Goal: Task Accomplishment & Management: Use online tool/utility

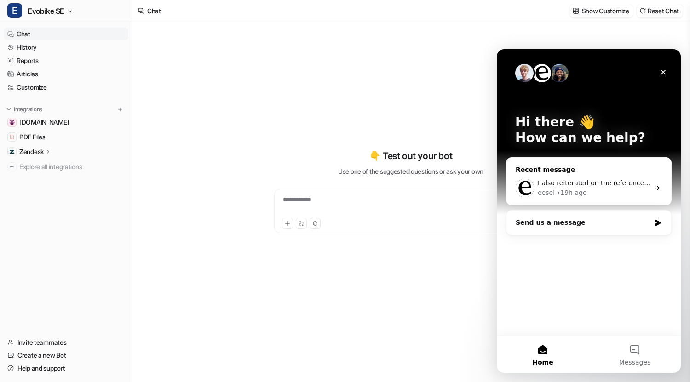
click at [597, 182] on span "I also reiterated on the references phrasing to get better links inline." at bounding box center [648, 182] width 221 height 7
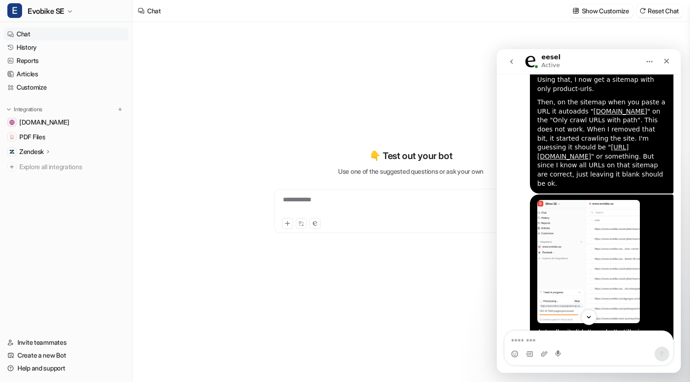
scroll to position [3544, 0]
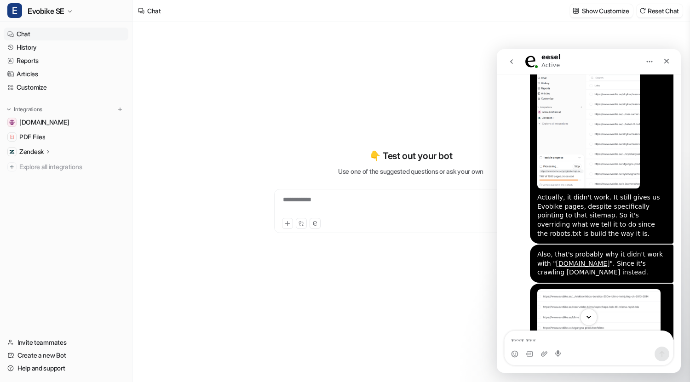
click at [588, 317] on icon "Scroll to bottom" at bounding box center [589, 317] width 5 height 3
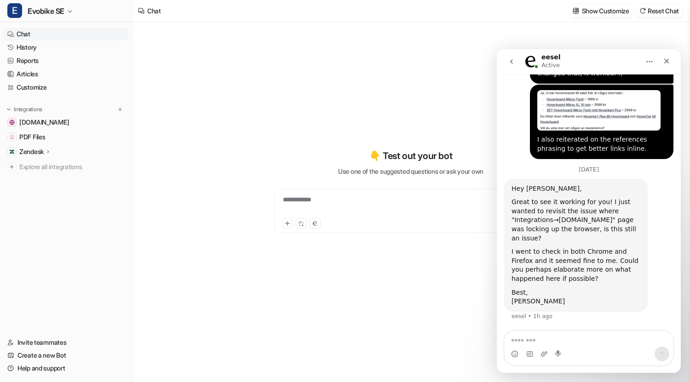
scroll to position [5474, 0]
click at [541, 340] on textarea "Message…" at bounding box center [589, 339] width 168 height 16
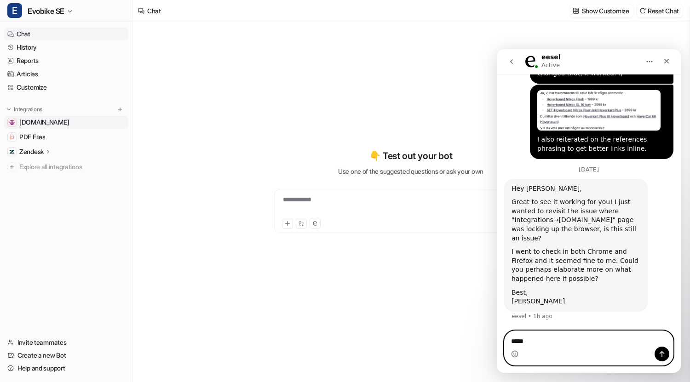
type textarea "****"
click at [40, 122] on span "[DOMAIN_NAME]" at bounding box center [44, 122] width 50 height 9
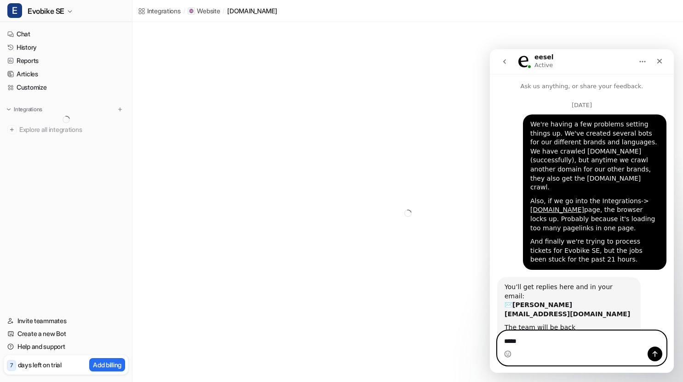
click at [525, 341] on textarea "****" at bounding box center [582, 339] width 168 height 16
paste textarea "**********"
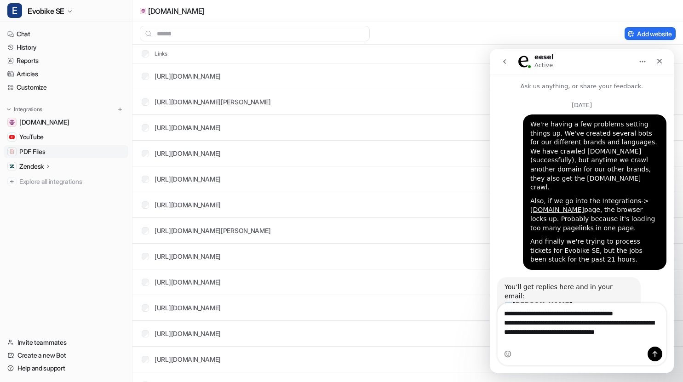
click at [31, 149] on span "PDF Files" at bounding box center [32, 151] width 26 height 9
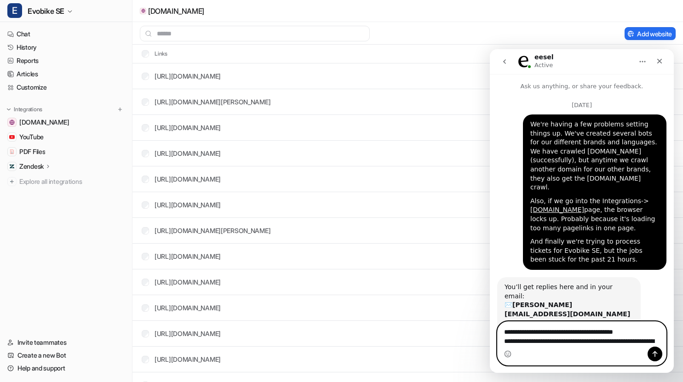
click at [512, 340] on textarea "**********" at bounding box center [582, 334] width 168 height 25
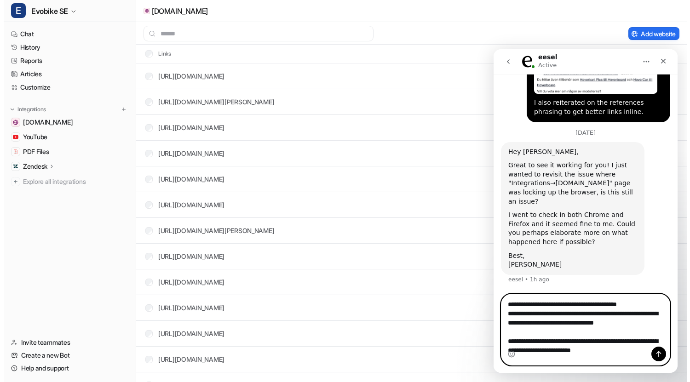
scroll to position [5529, 0]
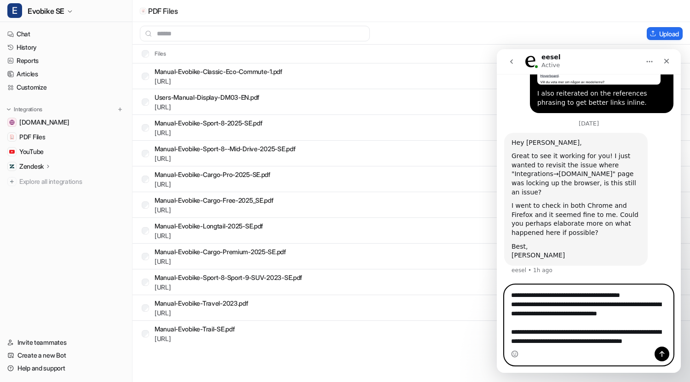
scroll to position [5531, 0]
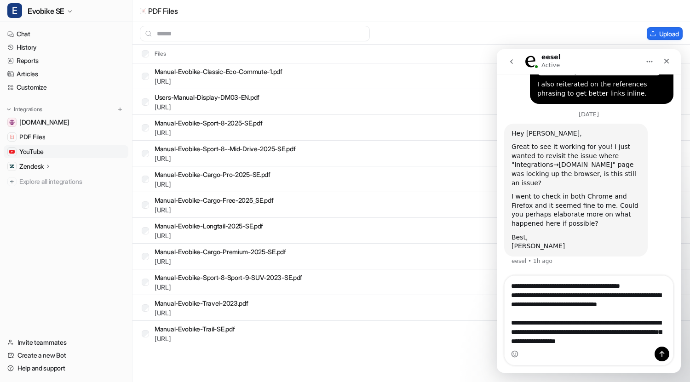
click at [46, 154] on link "YouTube" at bounding box center [66, 151] width 125 height 13
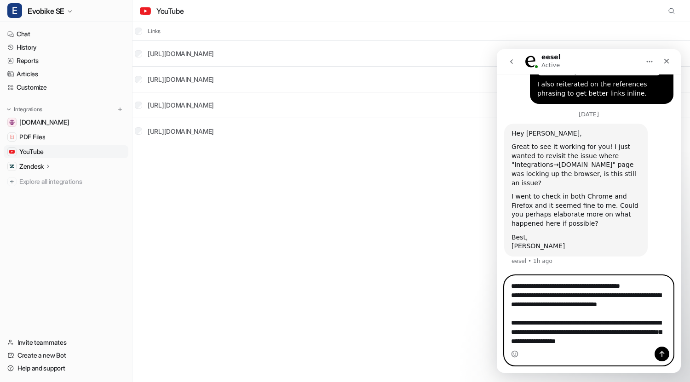
click at [639, 342] on textarea "**********" at bounding box center [589, 312] width 168 height 73
type textarea "**********"
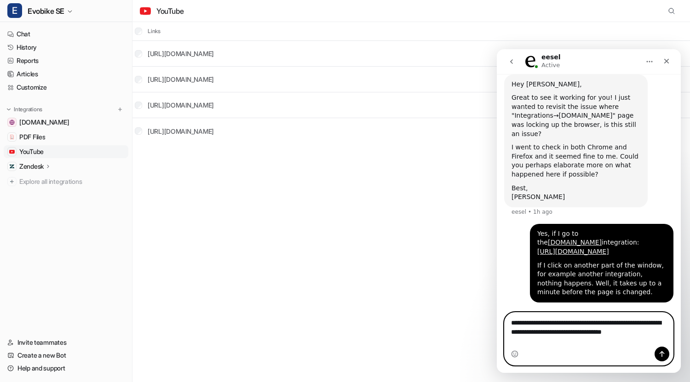
scroll to position [5597, 0]
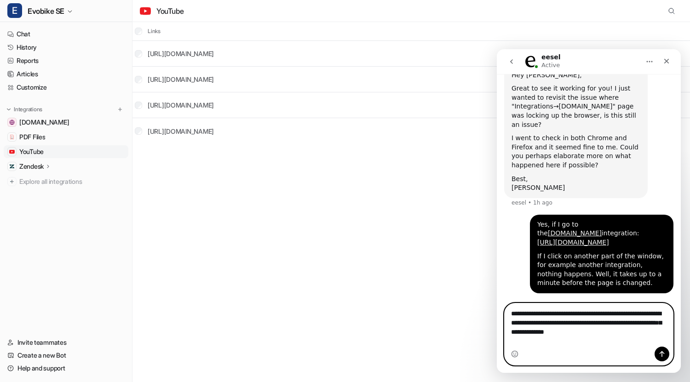
type textarea "**********"
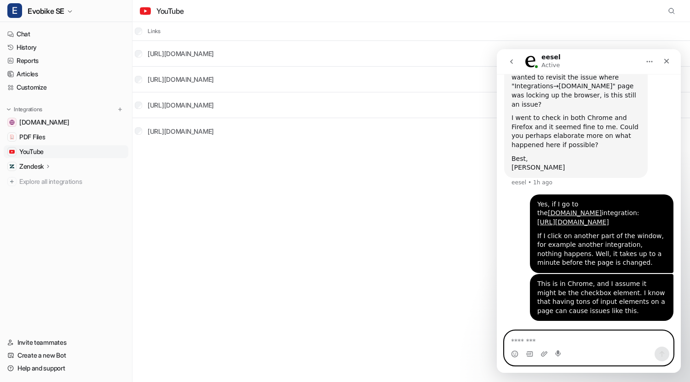
scroll to position [5627, 0]
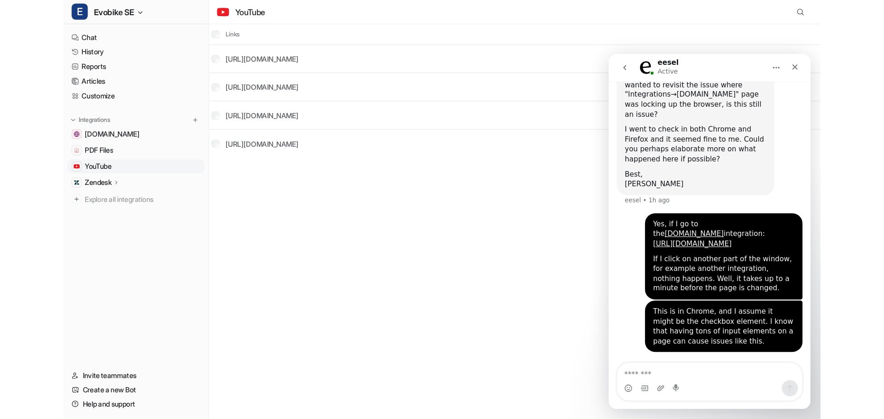
scroll to position [5627, 0]
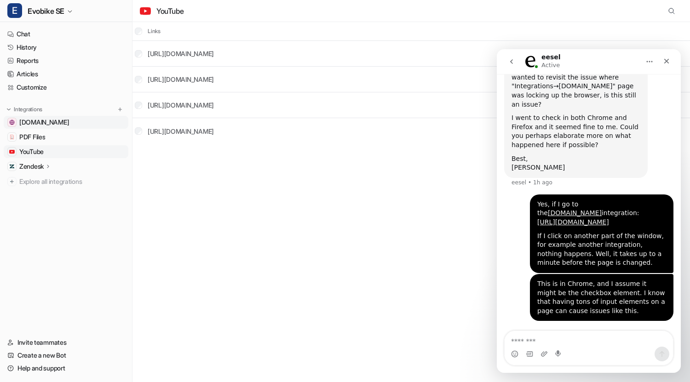
click at [50, 122] on span "[DOMAIN_NAME]" at bounding box center [44, 122] width 50 height 9
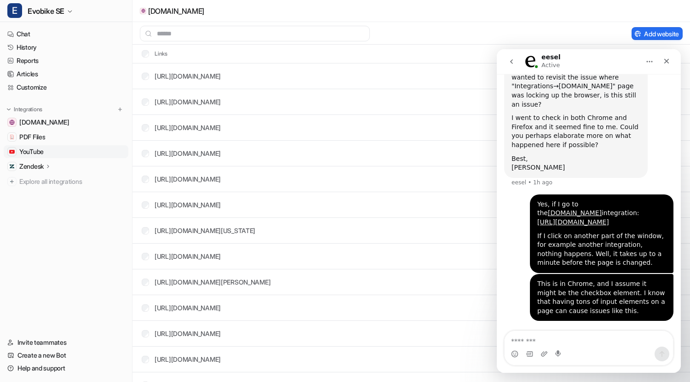
click at [35, 149] on span "YouTube" at bounding box center [31, 151] width 24 height 9
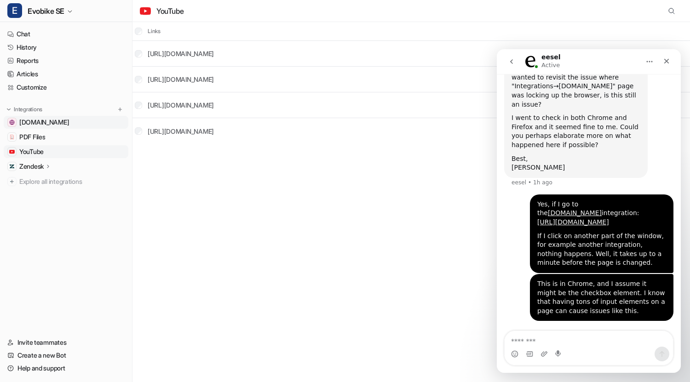
click at [60, 124] on span "[DOMAIN_NAME]" at bounding box center [44, 122] width 50 height 9
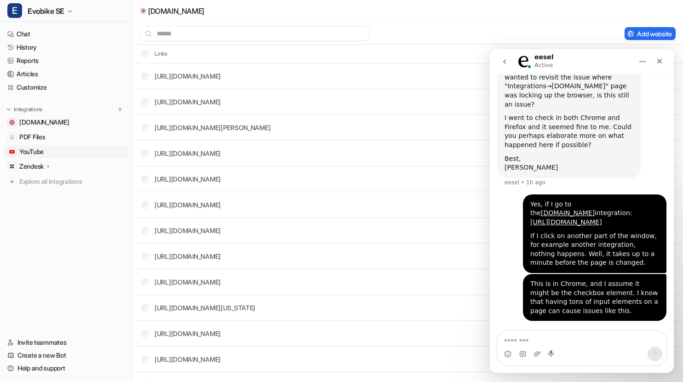
click at [29, 152] on span "YouTube" at bounding box center [31, 151] width 24 height 9
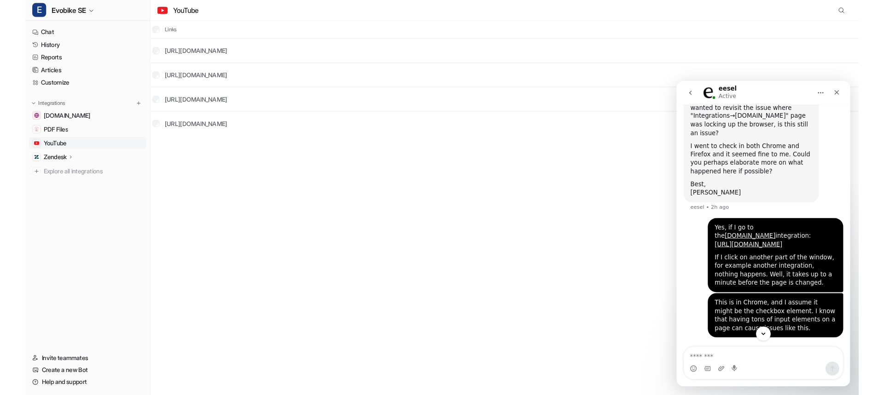
scroll to position [5627, 0]
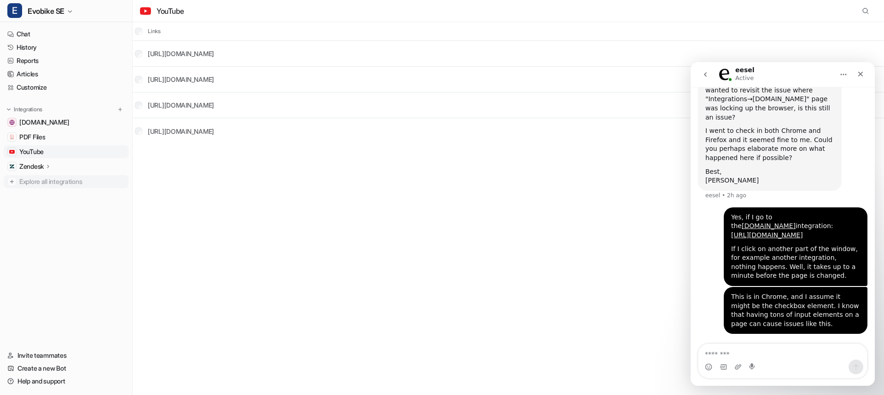
click at [50, 180] on span "Explore all integrations" at bounding box center [71, 181] width 105 height 15
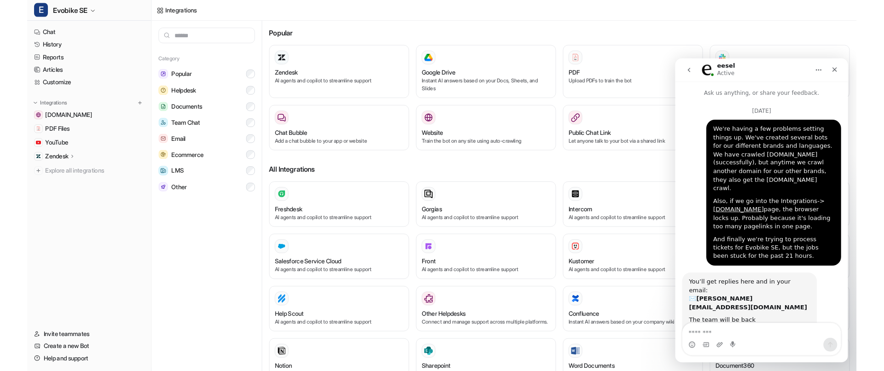
scroll to position [5627, 0]
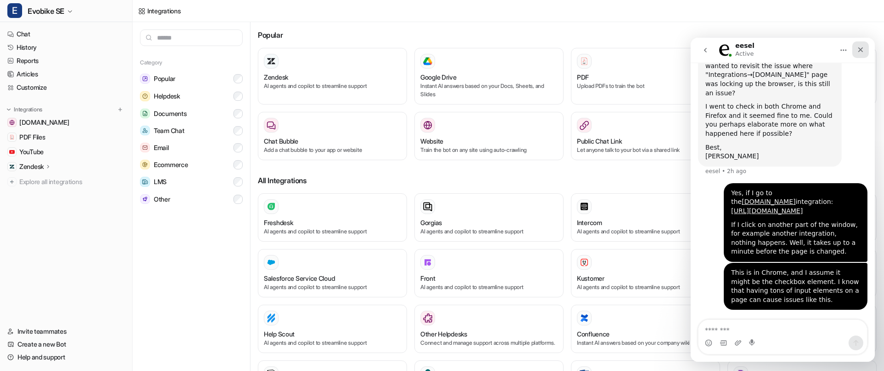
click at [863, 48] on icon "Close" at bounding box center [860, 49] width 5 height 5
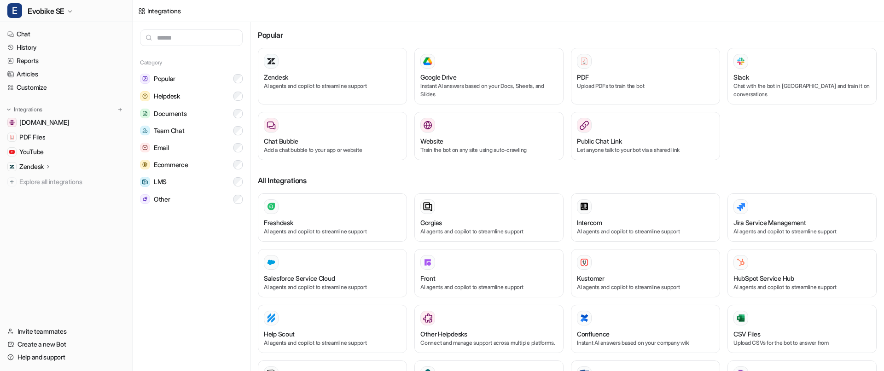
click at [36, 169] on p "Zendesk" at bounding box center [31, 166] width 24 height 9
click at [47, 193] on p "Sources" at bounding box center [38, 193] width 23 height 9
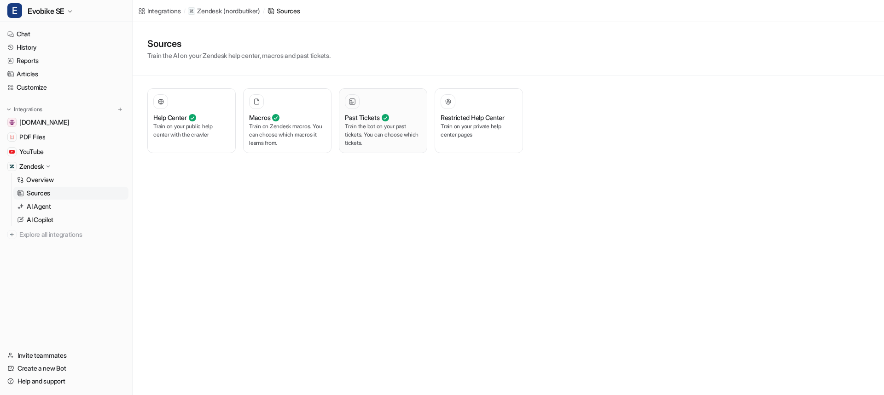
click at [405, 98] on div at bounding box center [383, 101] width 76 height 15
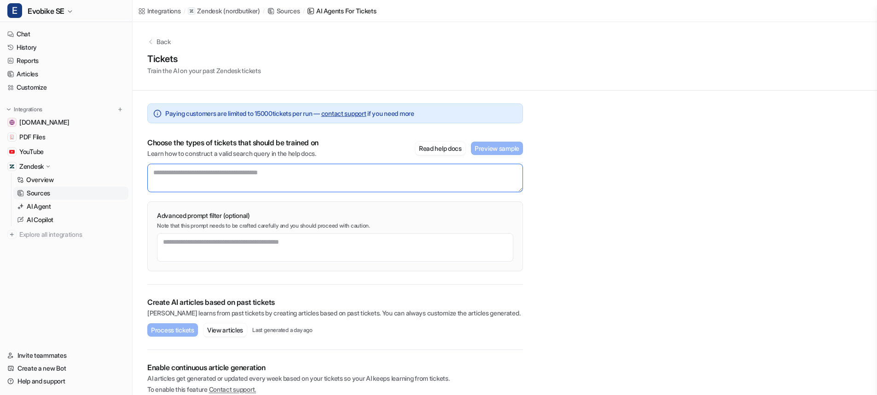
click at [310, 176] on textarea at bounding box center [335, 178] width 376 height 29
click at [301, 173] on textarea at bounding box center [335, 178] width 376 height 29
click at [270, 174] on textarea at bounding box center [335, 178] width 376 height 29
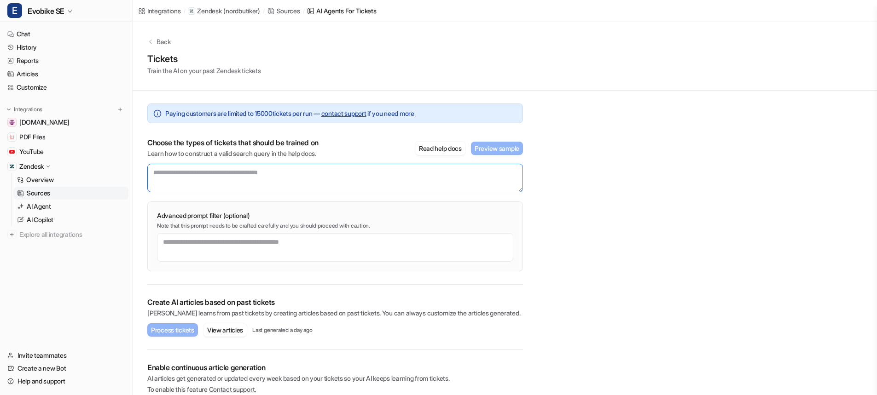
drag, startPoint x: 307, startPoint y: 174, endPoint x: 157, endPoint y: 174, distance: 150.0
click at [159, 172] on textarea at bounding box center [335, 178] width 376 height 29
click at [203, 174] on textarea at bounding box center [335, 178] width 376 height 29
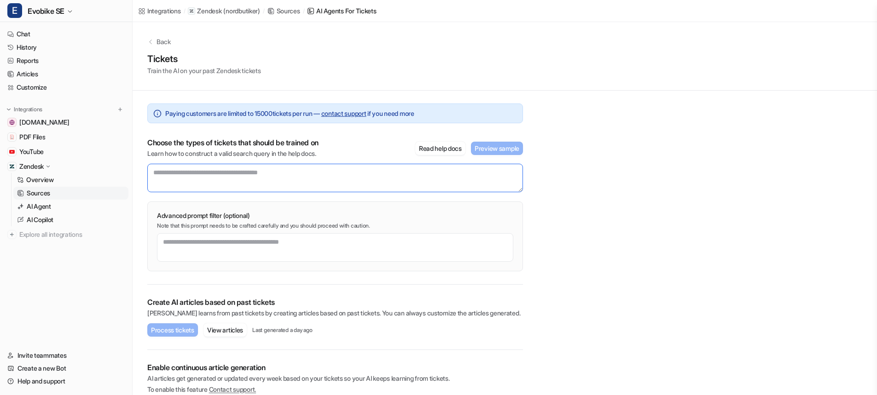
click at [203, 174] on textarea at bounding box center [335, 178] width 376 height 29
drag, startPoint x: 193, startPoint y: 174, endPoint x: 220, endPoint y: 174, distance: 27.2
click at [220, 174] on textarea at bounding box center [335, 178] width 376 height 29
drag, startPoint x: 213, startPoint y: 174, endPoint x: 203, endPoint y: 175, distance: 9.2
click at [203, 175] on textarea at bounding box center [335, 178] width 376 height 29
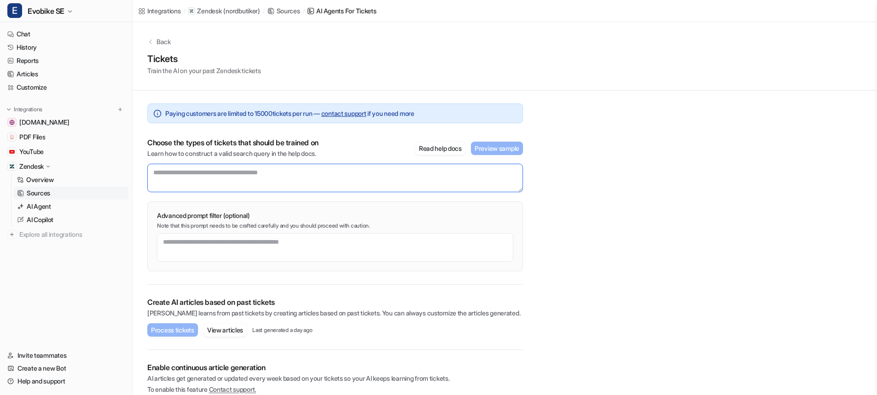
drag, startPoint x: 258, startPoint y: 175, endPoint x: 249, endPoint y: 173, distance: 9.5
click at [260, 174] on textarea at bounding box center [335, 178] width 376 height 29
click at [206, 173] on textarea at bounding box center [335, 178] width 376 height 29
click at [264, 174] on textarea at bounding box center [335, 178] width 376 height 29
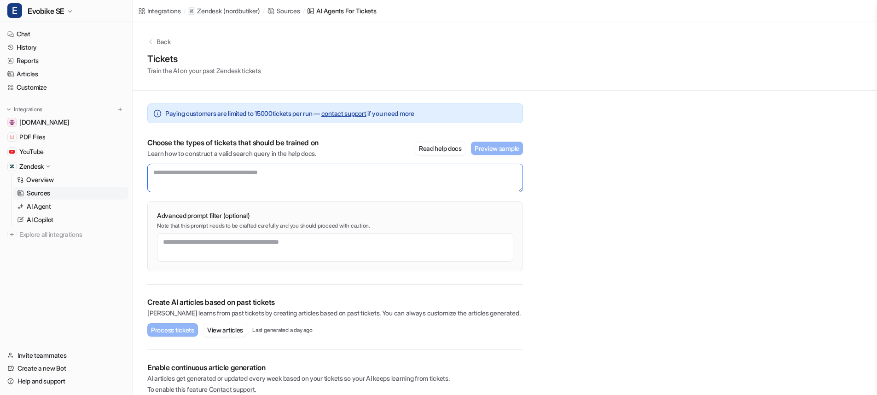
drag, startPoint x: 270, startPoint y: 174, endPoint x: 199, endPoint y: 174, distance: 70.9
click at [267, 174] on textarea at bounding box center [335, 178] width 376 height 29
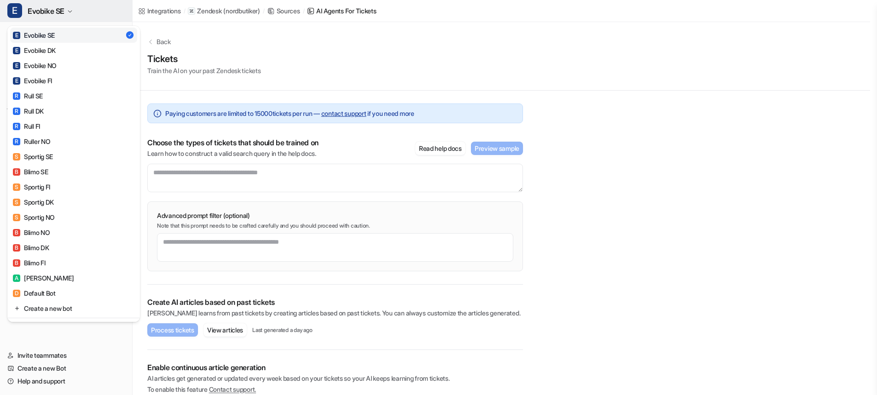
click at [57, 10] on span "Evobike SE" at bounding box center [46, 11] width 37 height 13
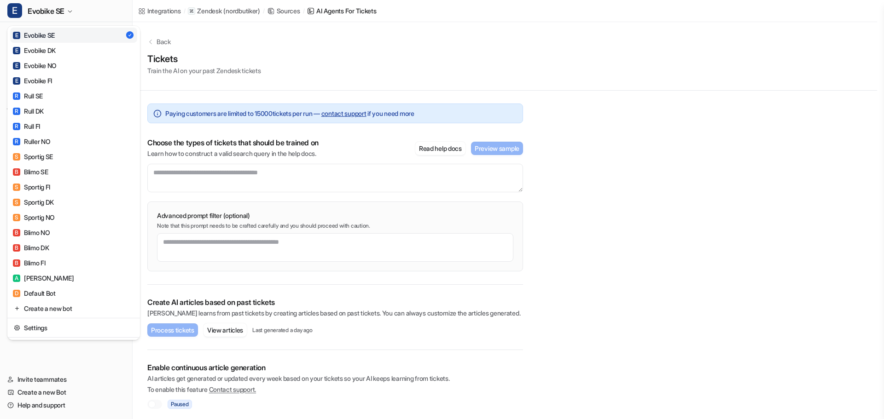
click at [62, 38] on link "E Evobike SE" at bounding box center [73, 35] width 127 height 15
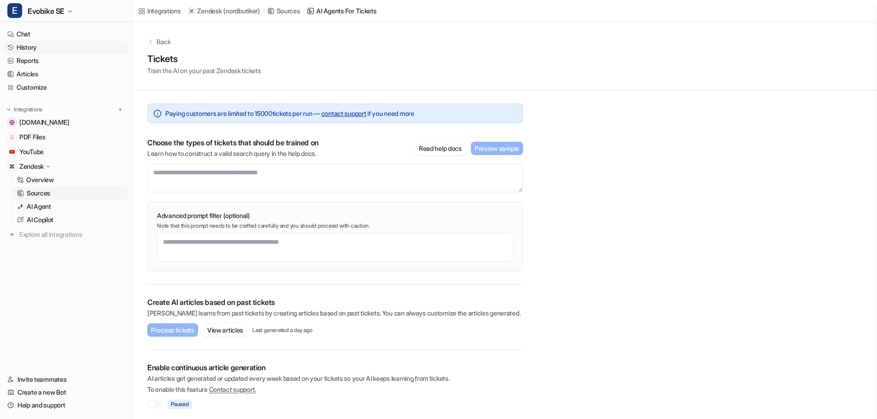
click at [41, 49] on link "History" at bounding box center [66, 47] width 125 height 13
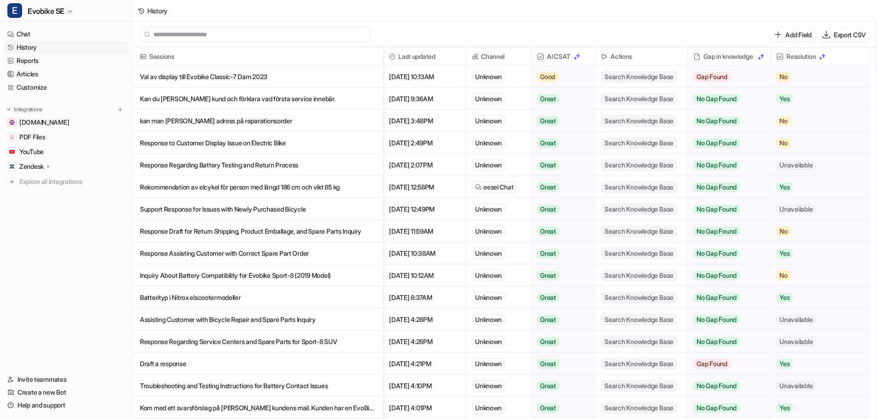
click at [235, 32] on input "text" at bounding box center [259, 34] width 212 height 15
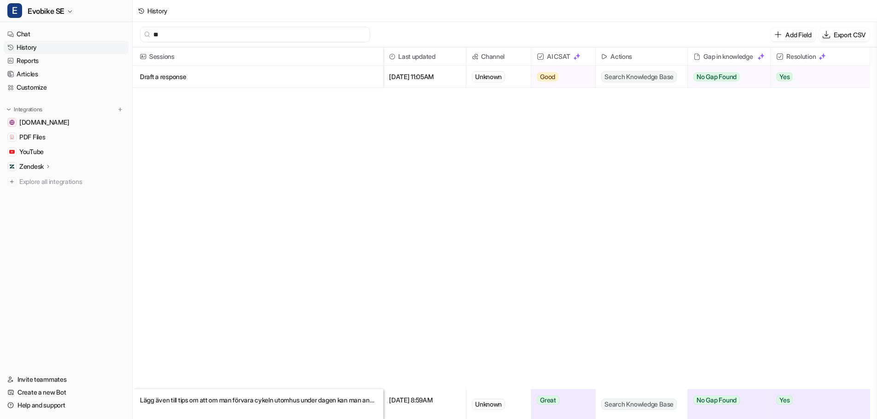
type input "*"
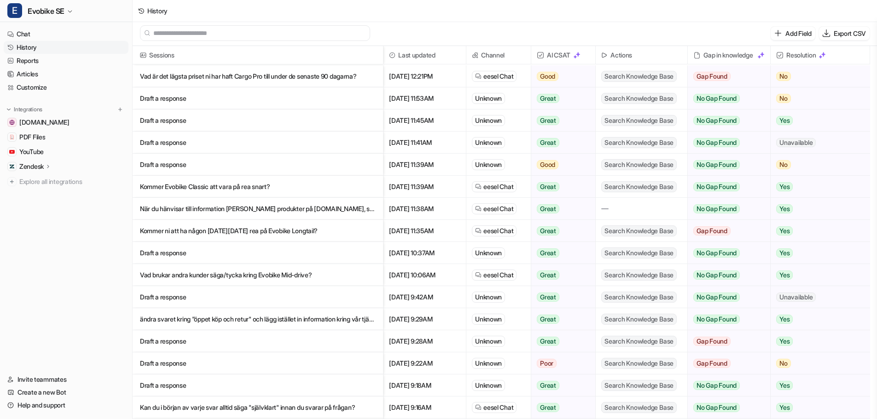
scroll to position [1545, 0]
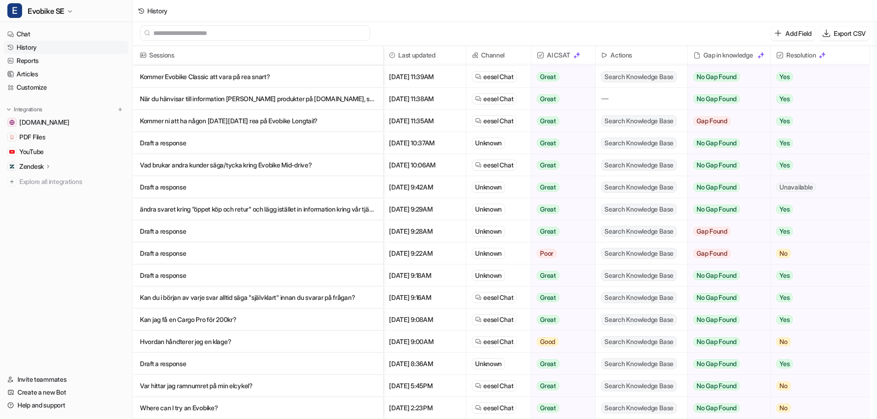
click at [316, 301] on p "Kan du i början av varje svar alltid säga "självklart" innan du svarar på fråga…" at bounding box center [258, 298] width 236 height 22
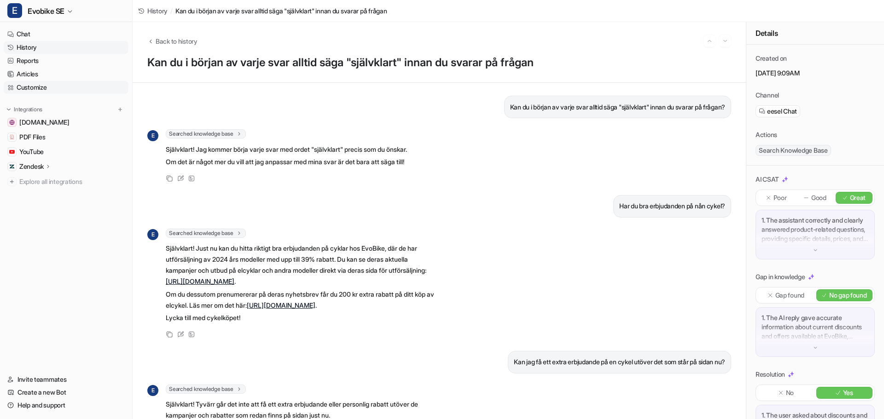
click at [47, 86] on link "Customize" at bounding box center [66, 87] width 125 height 13
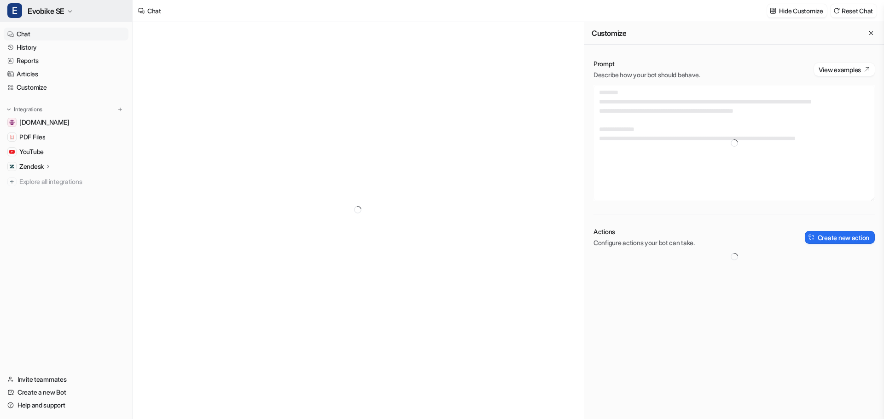
type textarea "**********"
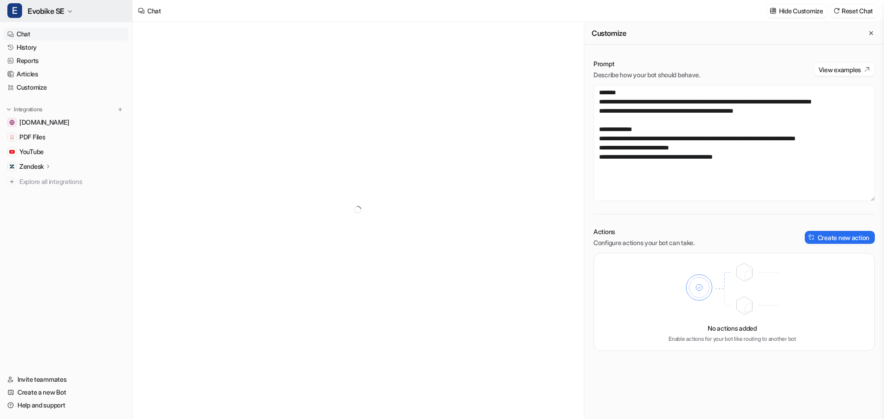
click at [60, 16] on span "Evobike SE" at bounding box center [46, 11] width 37 height 13
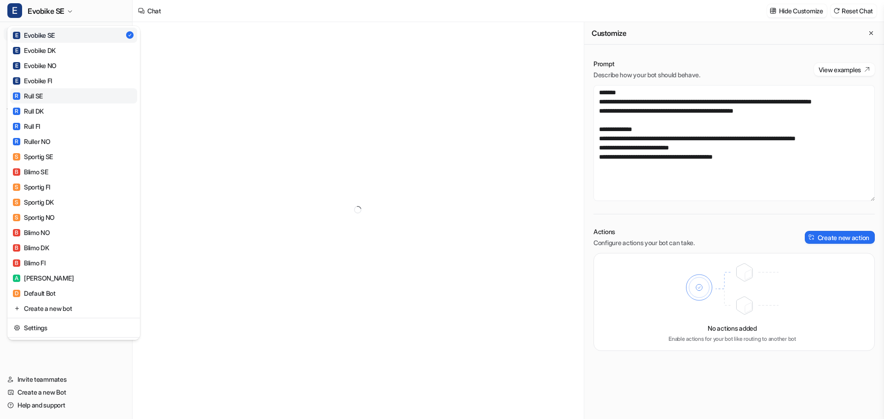
click at [60, 95] on link "R Rull SE" at bounding box center [73, 95] width 127 height 15
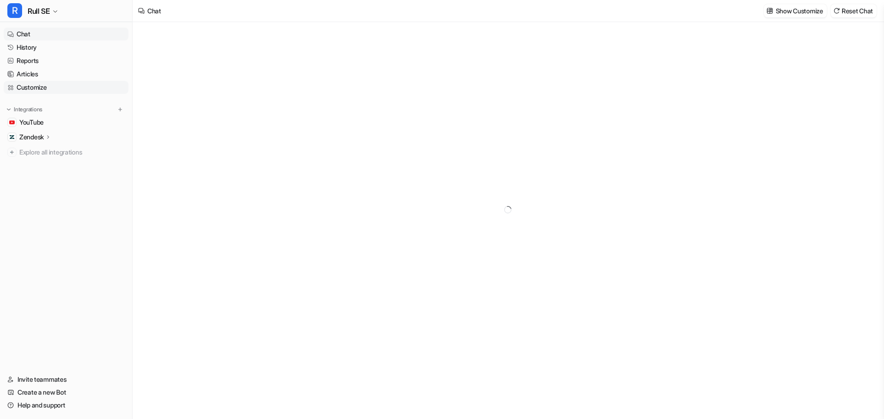
type textarea "**********"
click at [35, 88] on link "Customize" at bounding box center [66, 87] width 125 height 13
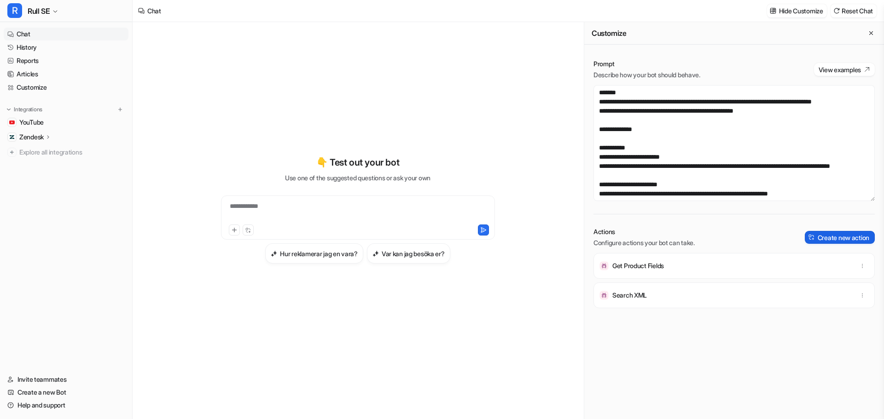
click at [824, 232] on button "Create new action" at bounding box center [840, 237] width 70 height 13
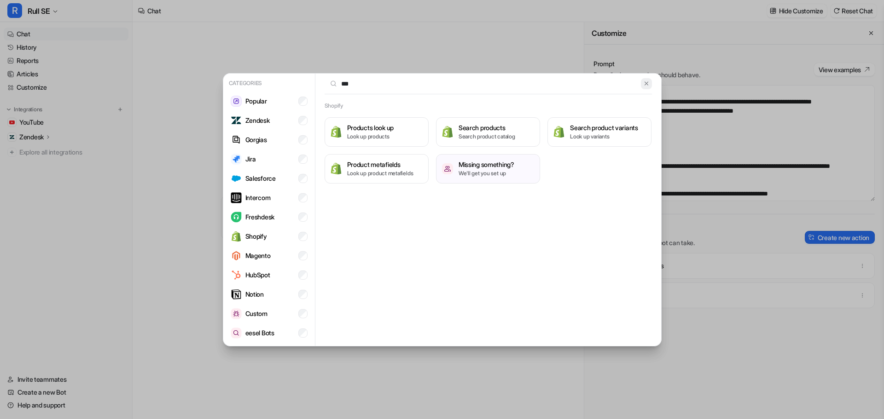
type input "***"
click at [645, 86] on img at bounding box center [646, 83] width 6 height 7
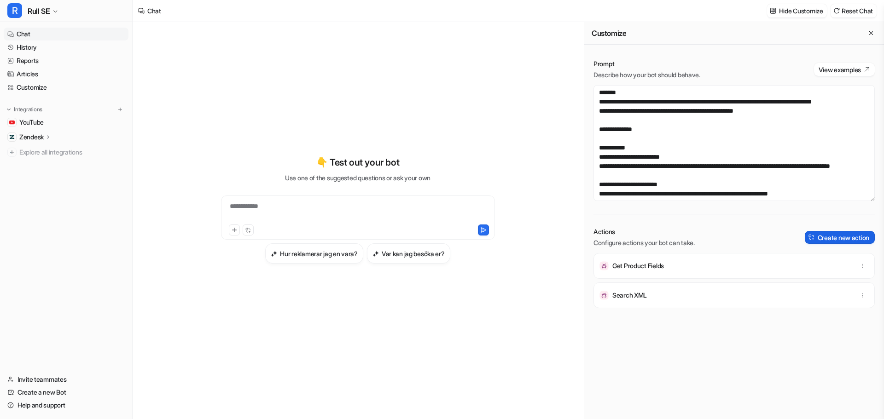
click at [834, 240] on button "Create new action" at bounding box center [840, 237] width 70 height 13
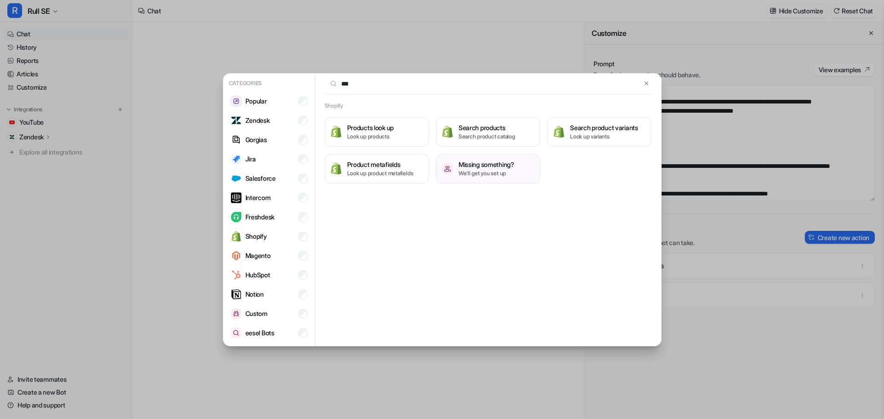
click at [387, 86] on input "***" at bounding box center [482, 84] width 317 height 20
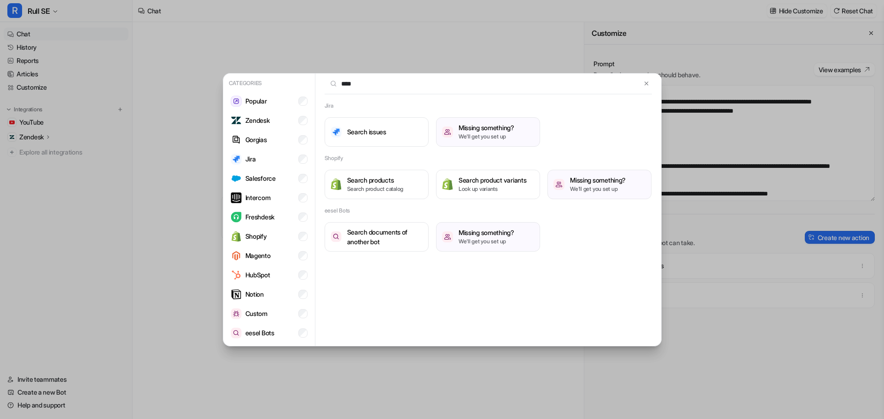
type input "*****"
drag, startPoint x: 356, startPoint y: 86, endPoint x: 324, endPoint y: 98, distance: 33.7
click at [336, 85] on input "*****" at bounding box center [482, 84] width 317 height 20
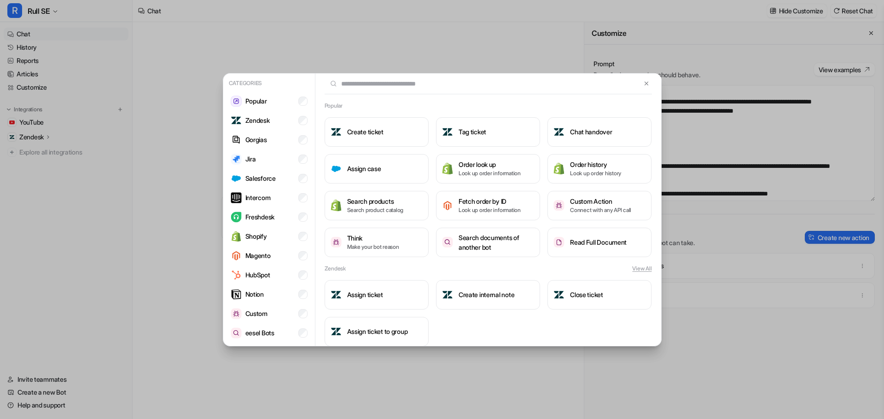
click at [433, 86] on input "text" at bounding box center [482, 84] width 317 height 20
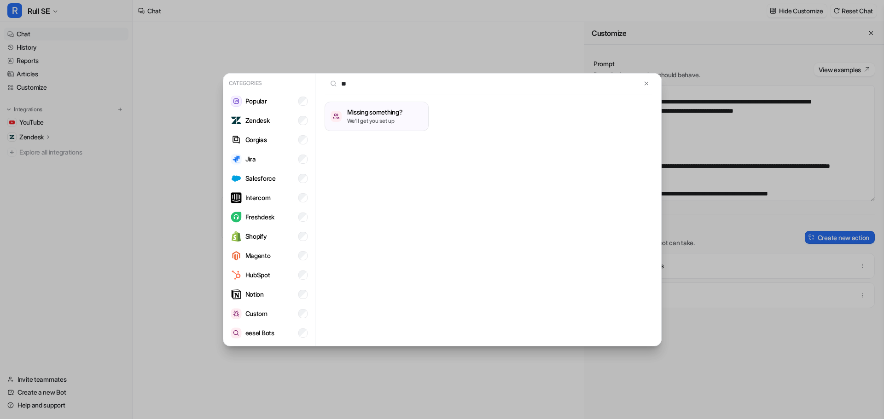
type input "*"
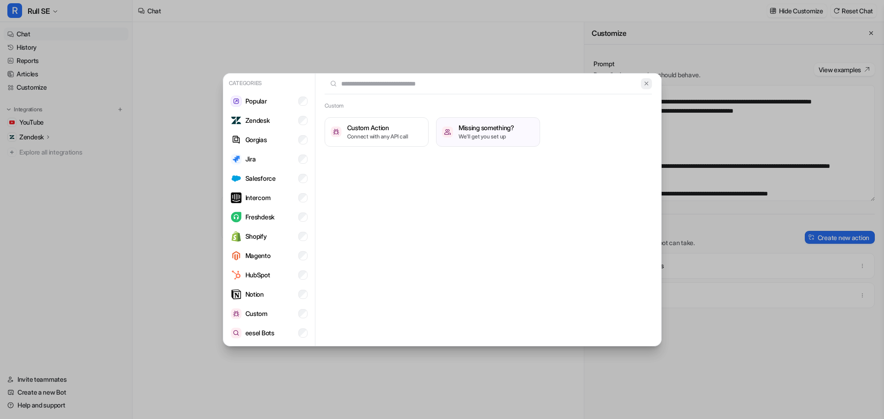
click at [645, 86] on img at bounding box center [646, 83] width 6 height 7
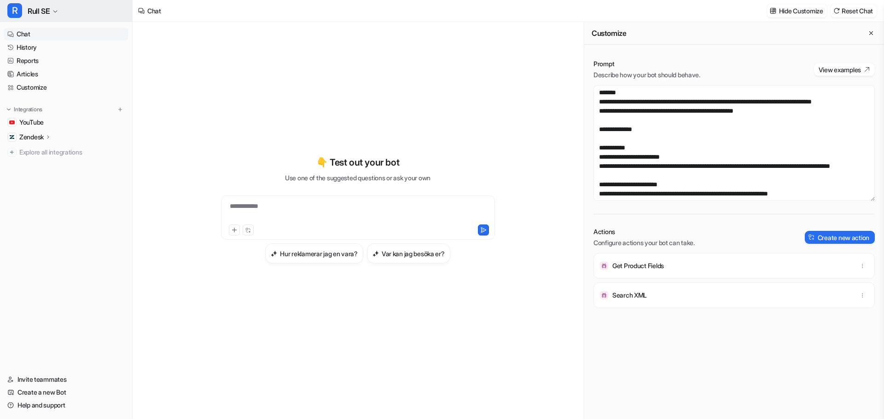
click at [33, 14] on span "Rull SE" at bounding box center [39, 11] width 22 height 13
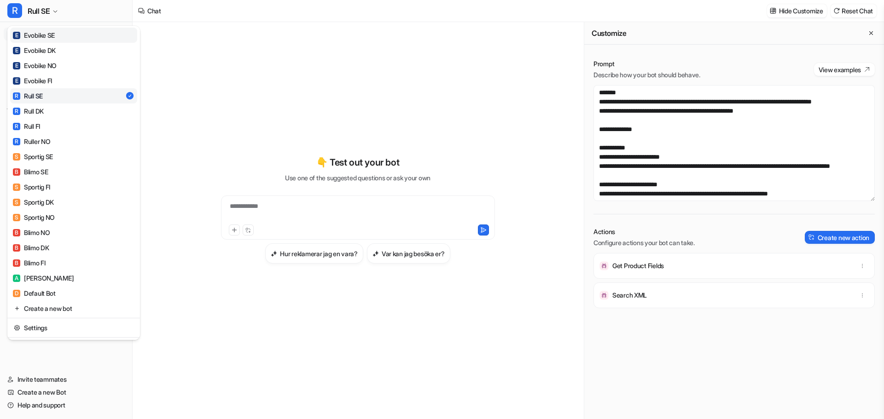
click at [76, 39] on link "E Evobike SE" at bounding box center [73, 35] width 127 height 15
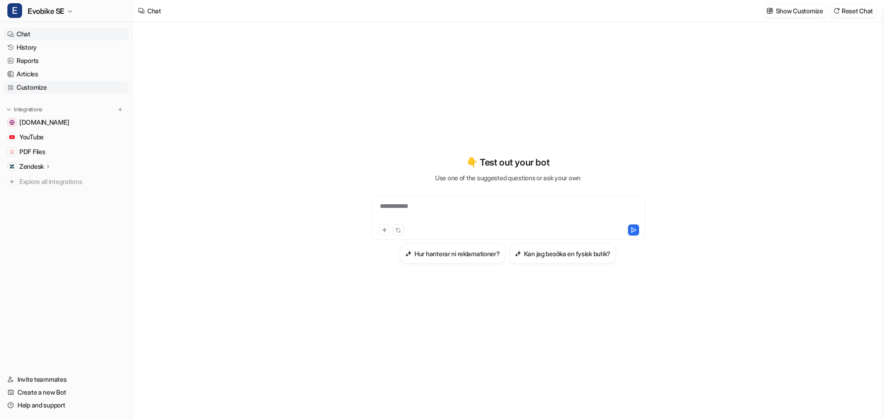
click at [31, 87] on link "Customize" at bounding box center [66, 87] width 125 height 13
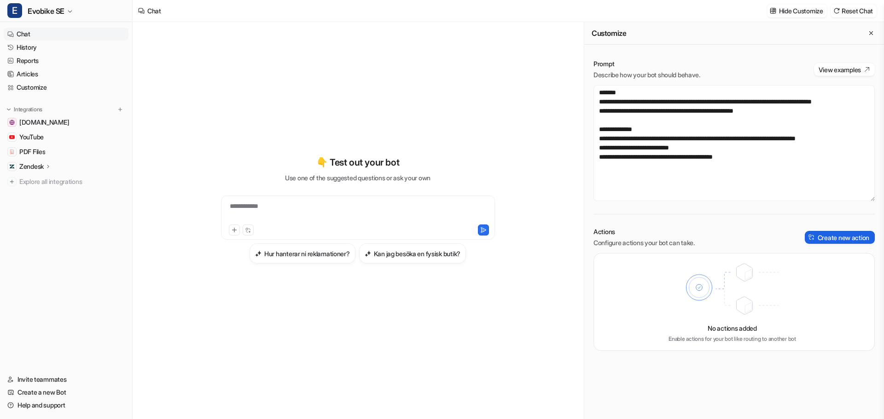
click at [819, 240] on button "Create new action" at bounding box center [840, 237] width 70 height 13
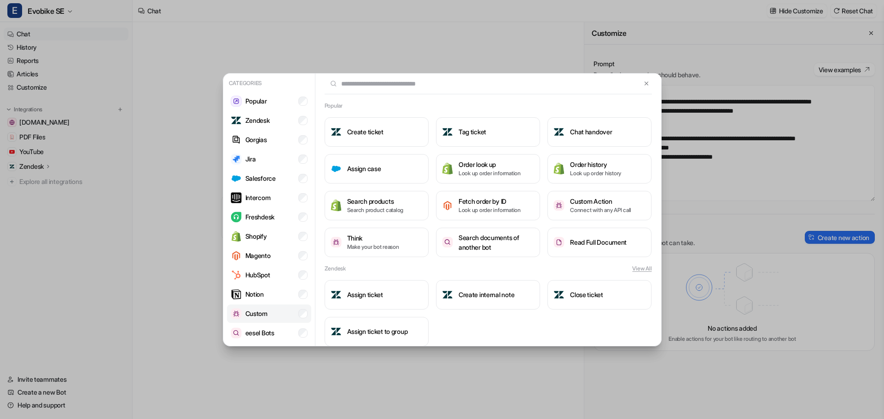
click at [266, 318] on div "Custom" at bounding box center [249, 313] width 37 height 11
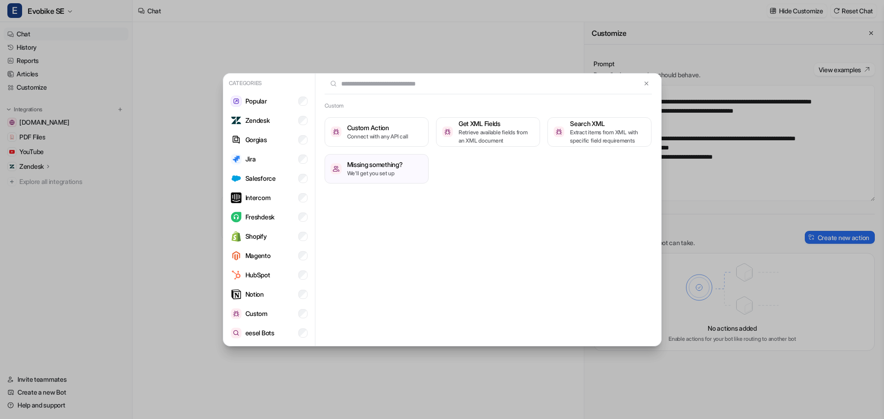
click at [379, 87] on input "text" at bounding box center [482, 84] width 317 height 20
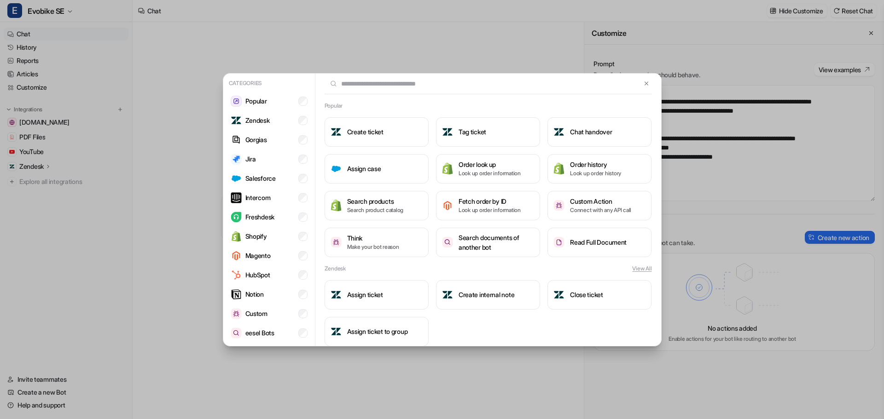
click at [383, 84] on input "text" at bounding box center [482, 84] width 317 height 20
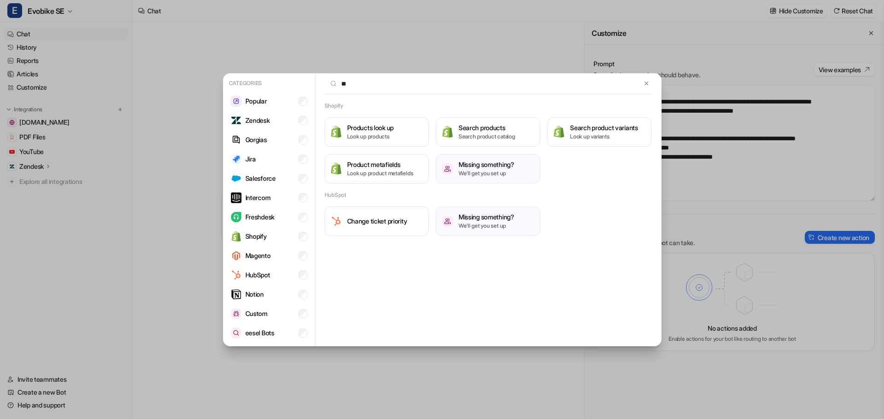
type input "*"
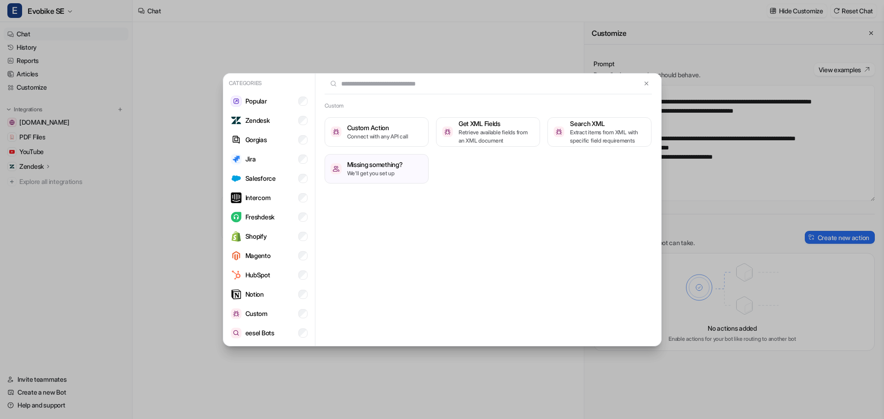
click at [406, 85] on input "text" at bounding box center [482, 84] width 317 height 20
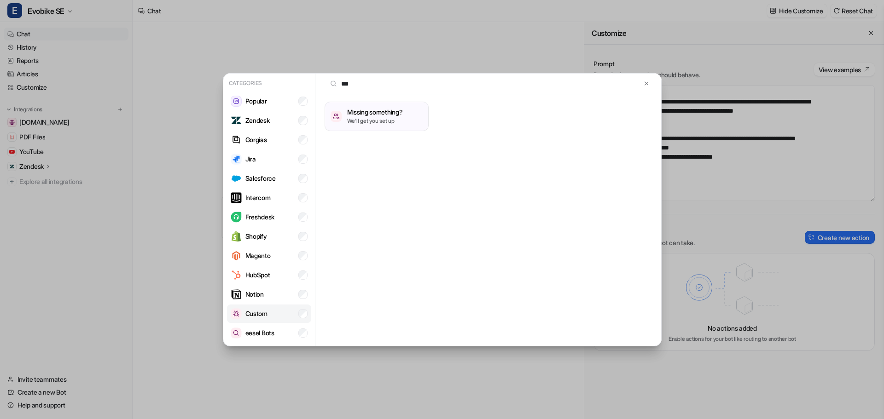
type input "***"
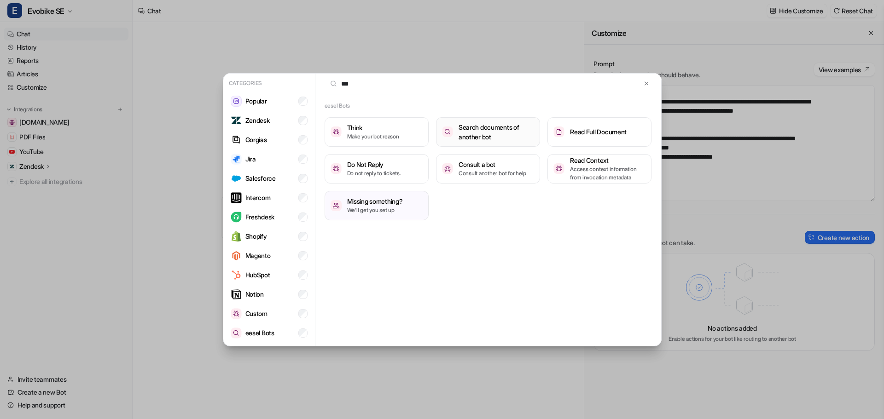
click at [477, 134] on h3 "Search documents of another bot" at bounding box center [495, 131] width 75 height 19
